Goal: Task Accomplishment & Management: Manage account settings

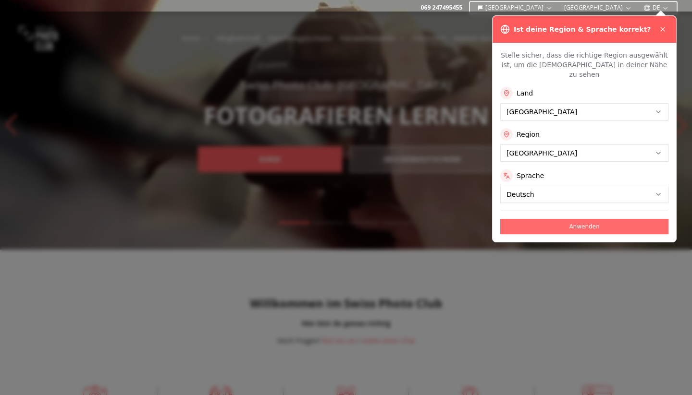
click at [600, 220] on button "Anwenden" at bounding box center [584, 226] width 168 height 15
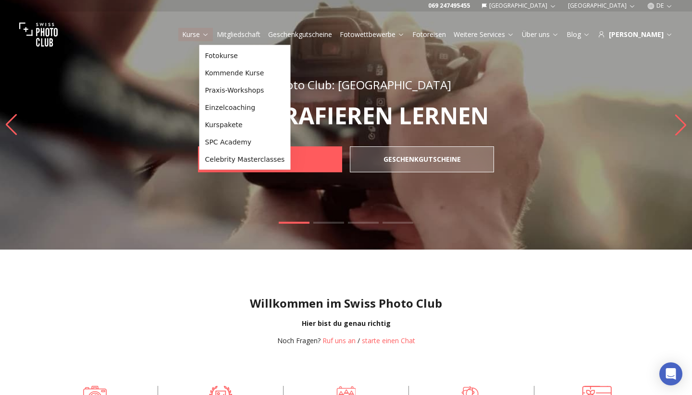
click at [209, 35] on icon at bounding box center [205, 34] width 7 height 7
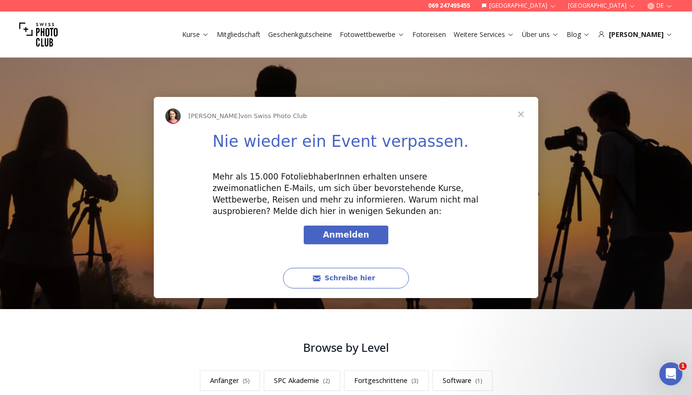
click at [255, 33] on div "Intercom Messenger" at bounding box center [346, 197] width 692 height 395
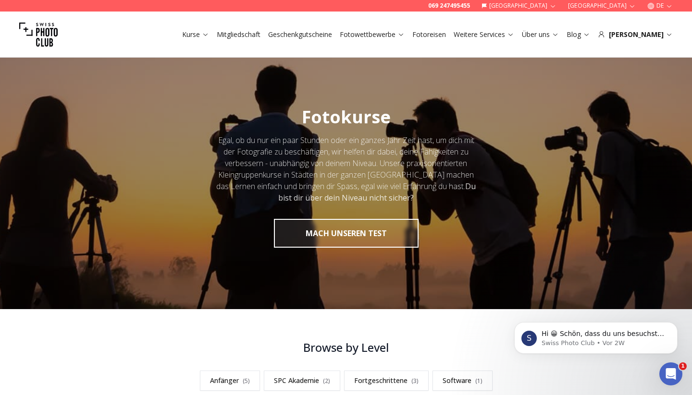
click at [258, 35] on link "Mitgliedschaft" at bounding box center [239, 35] width 44 height 10
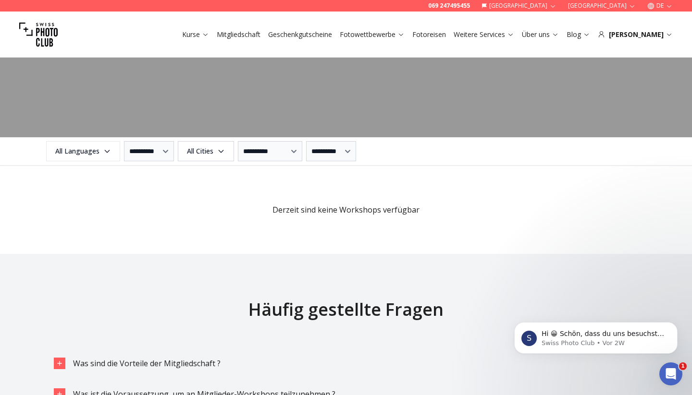
scroll to position [533, 0]
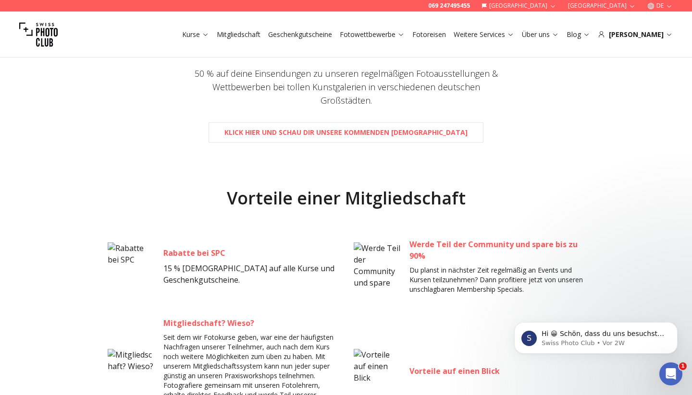
click at [401, 30] on link "Fotowettbewerbe" at bounding box center [372, 35] width 65 height 10
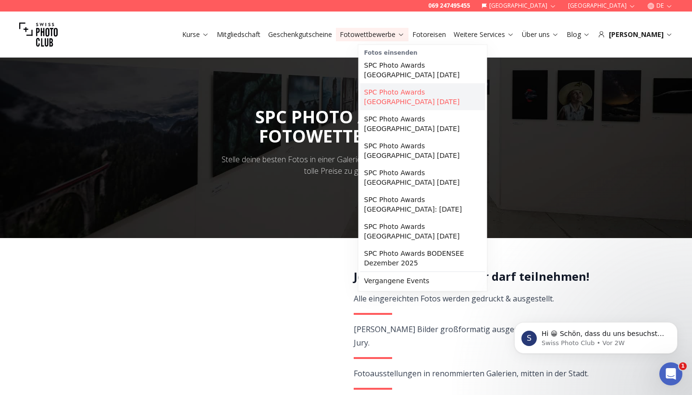
click at [423, 95] on link "SPC Photo Awards [GEOGRAPHIC_DATA] [DATE]" at bounding box center [422, 97] width 125 height 27
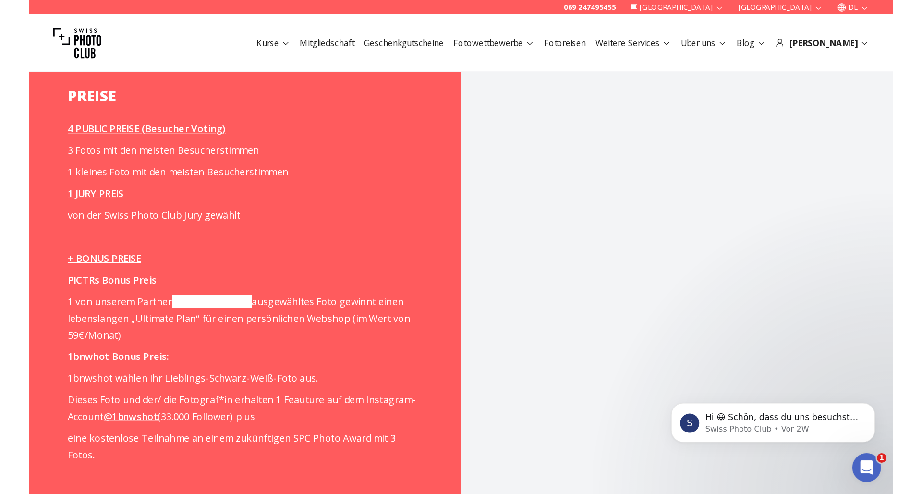
scroll to position [1219, 0]
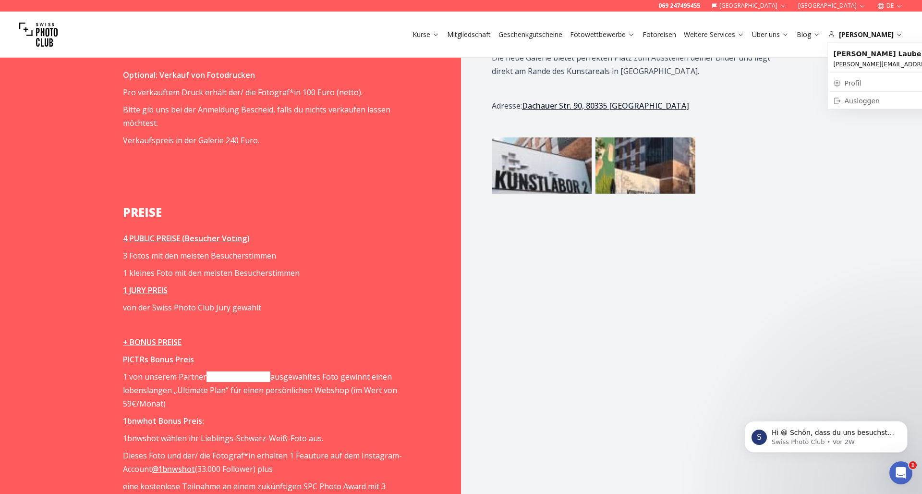
click at [691, 82] on link "Profil" at bounding box center [908, 82] width 157 height 13
select select "*******"
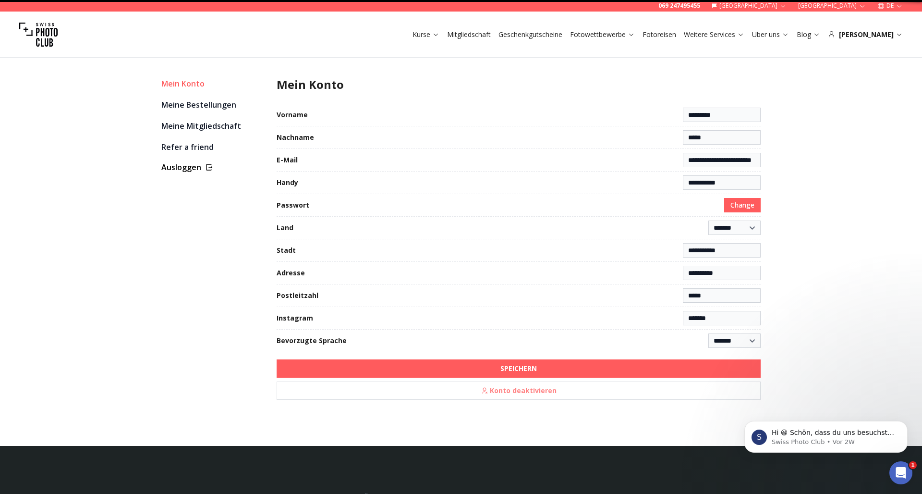
type input "*********"
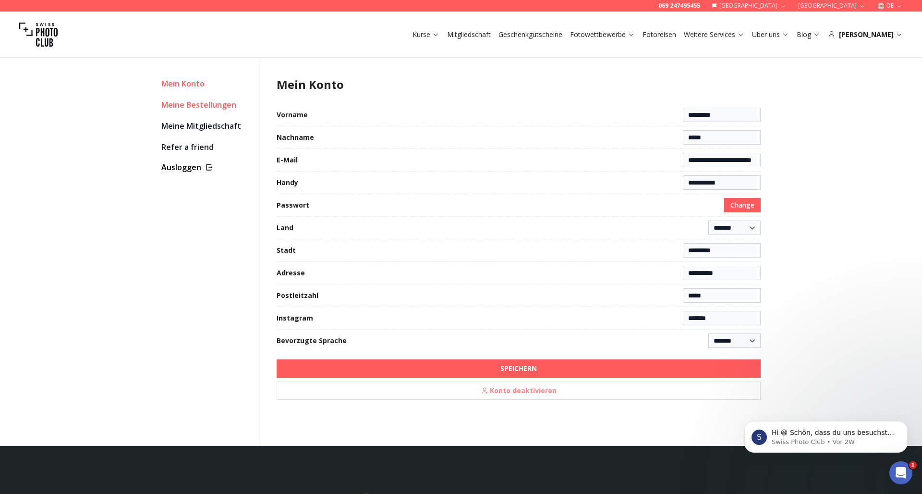
click at [222, 107] on link "Meine Bestellungen" at bounding box center [207, 104] width 92 height 13
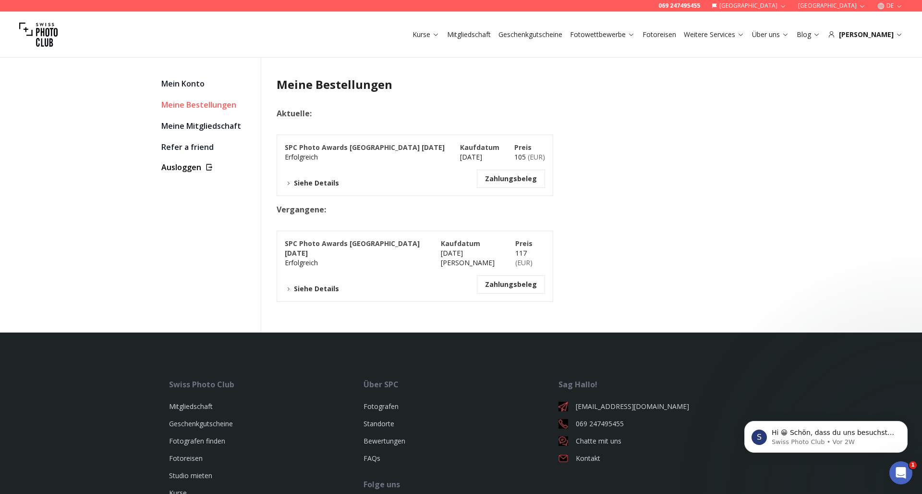
click at [333, 180] on button "Siehe Details" at bounding box center [312, 183] width 54 height 10
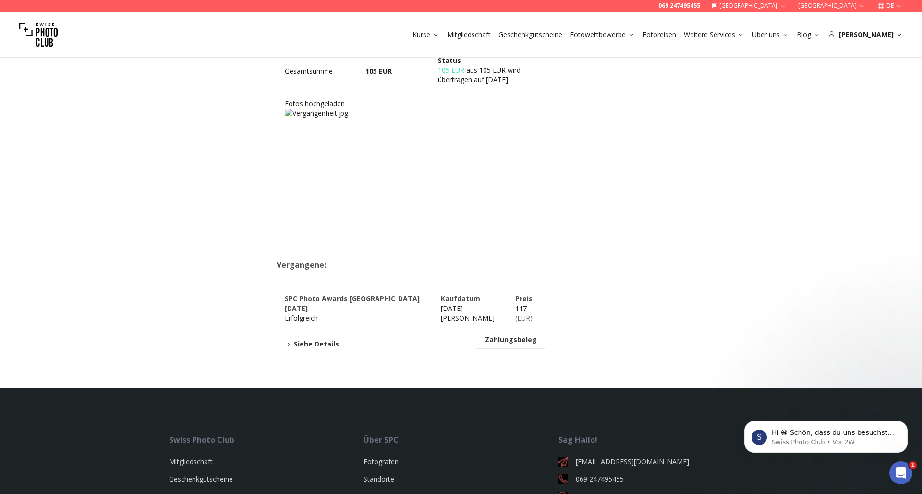
scroll to position [105, 0]
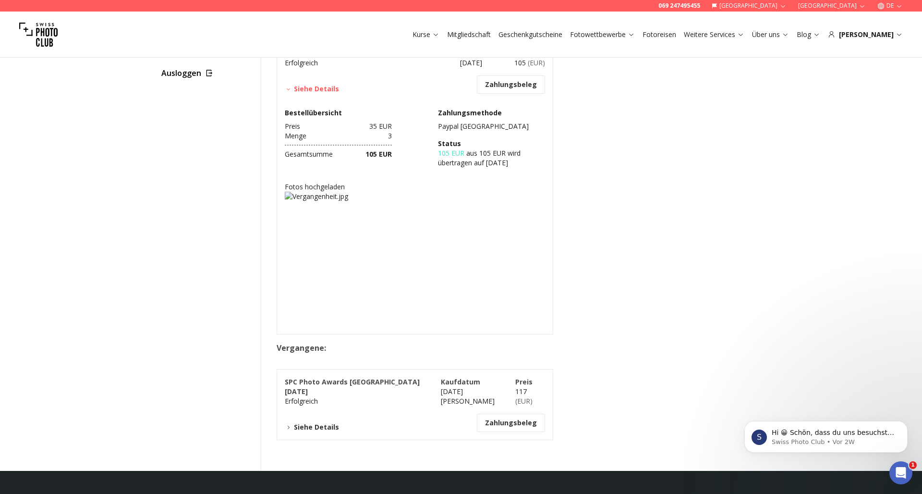
click at [367, 231] on img at bounding box center [415, 322] width 260 height 260
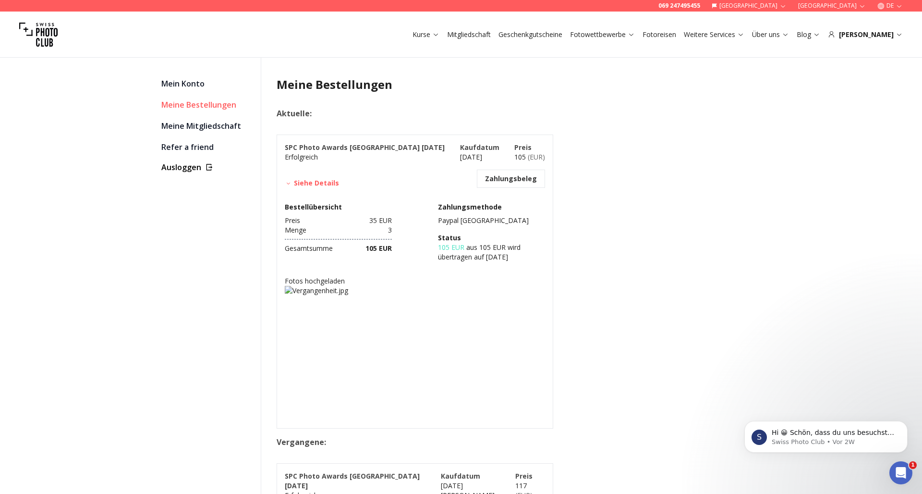
scroll to position [0, 0]
click at [514, 181] on button "Zahlungsbeleg" at bounding box center [511, 179] width 52 height 10
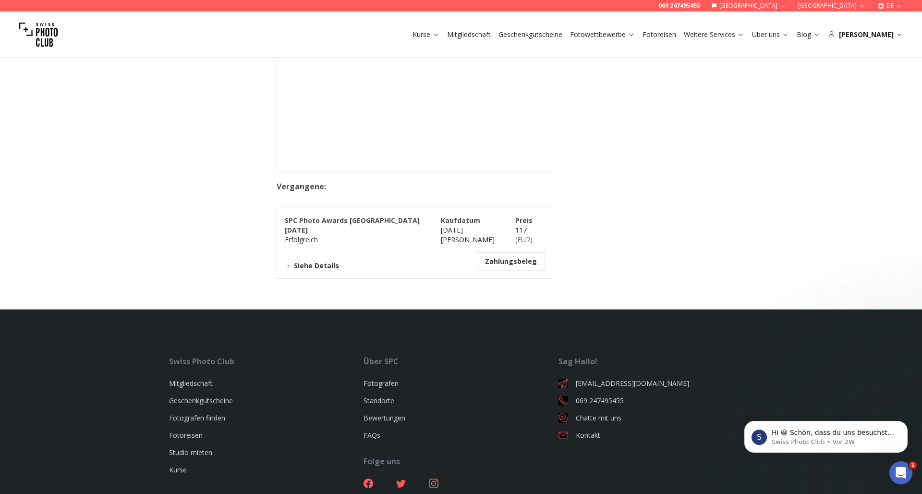
scroll to position [292, 0]
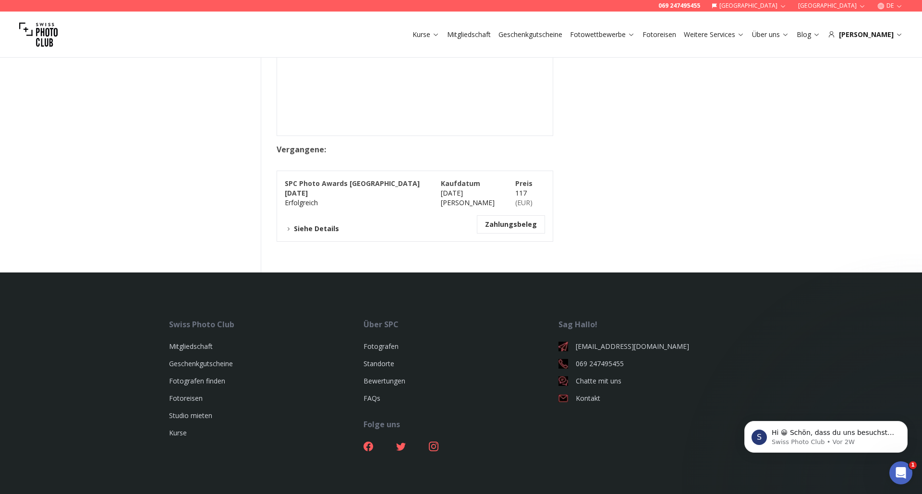
click at [327, 224] on button "Siehe Details" at bounding box center [312, 229] width 54 height 10
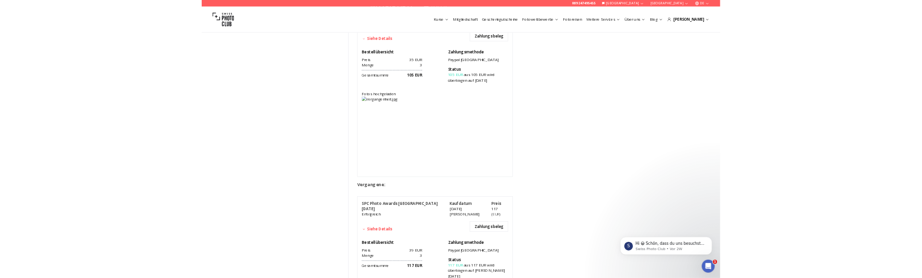
scroll to position [61, 0]
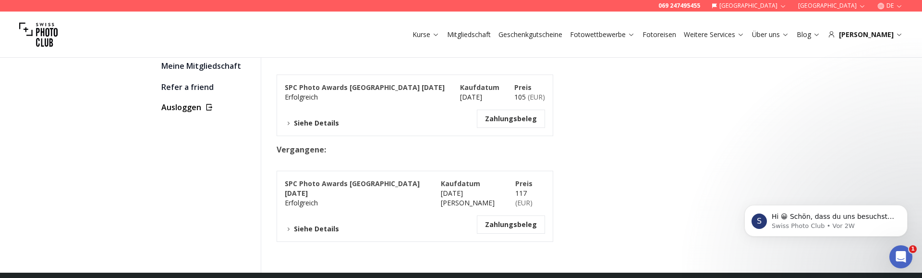
click at [321, 121] on button "Siehe Details" at bounding box center [312, 123] width 54 height 10
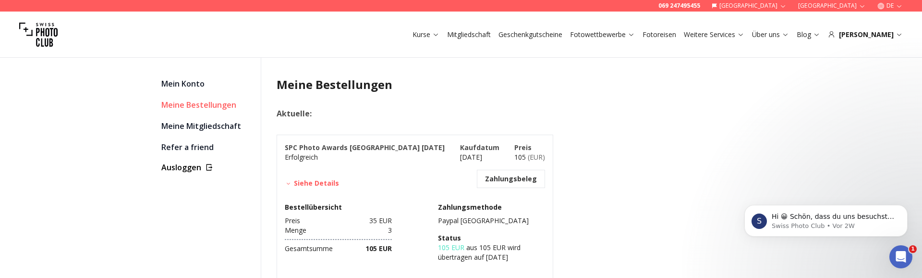
click at [296, 180] on button "Siehe Details" at bounding box center [312, 183] width 54 height 10
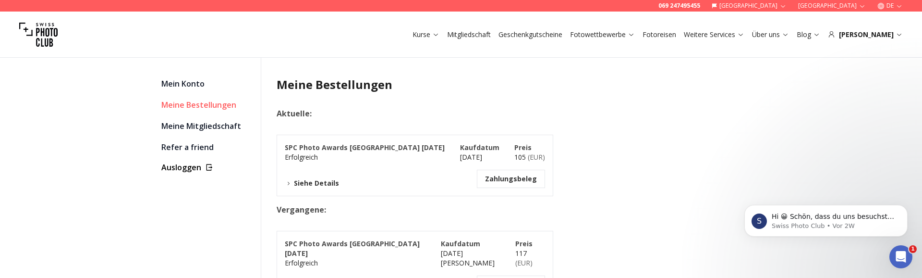
click at [296, 180] on button "Siehe Details" at bounding box center [312, 183] width 54 height 10
